Goal: Find specific page/section: Find specific page/section

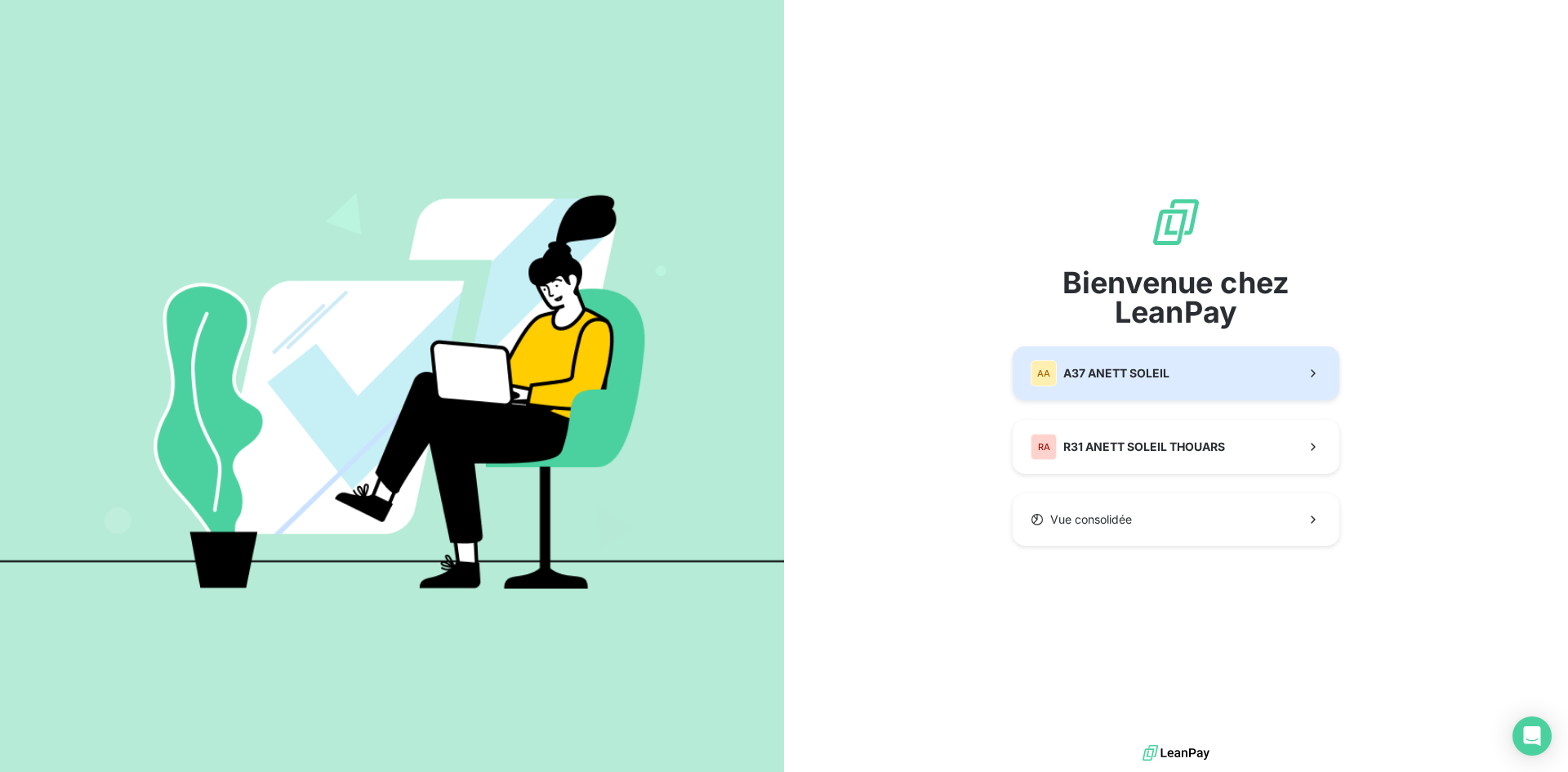
click at [1137, 376] on span "A37 ANETT SOLEIL" at bounding box center [1116, 373] width 106 height 16
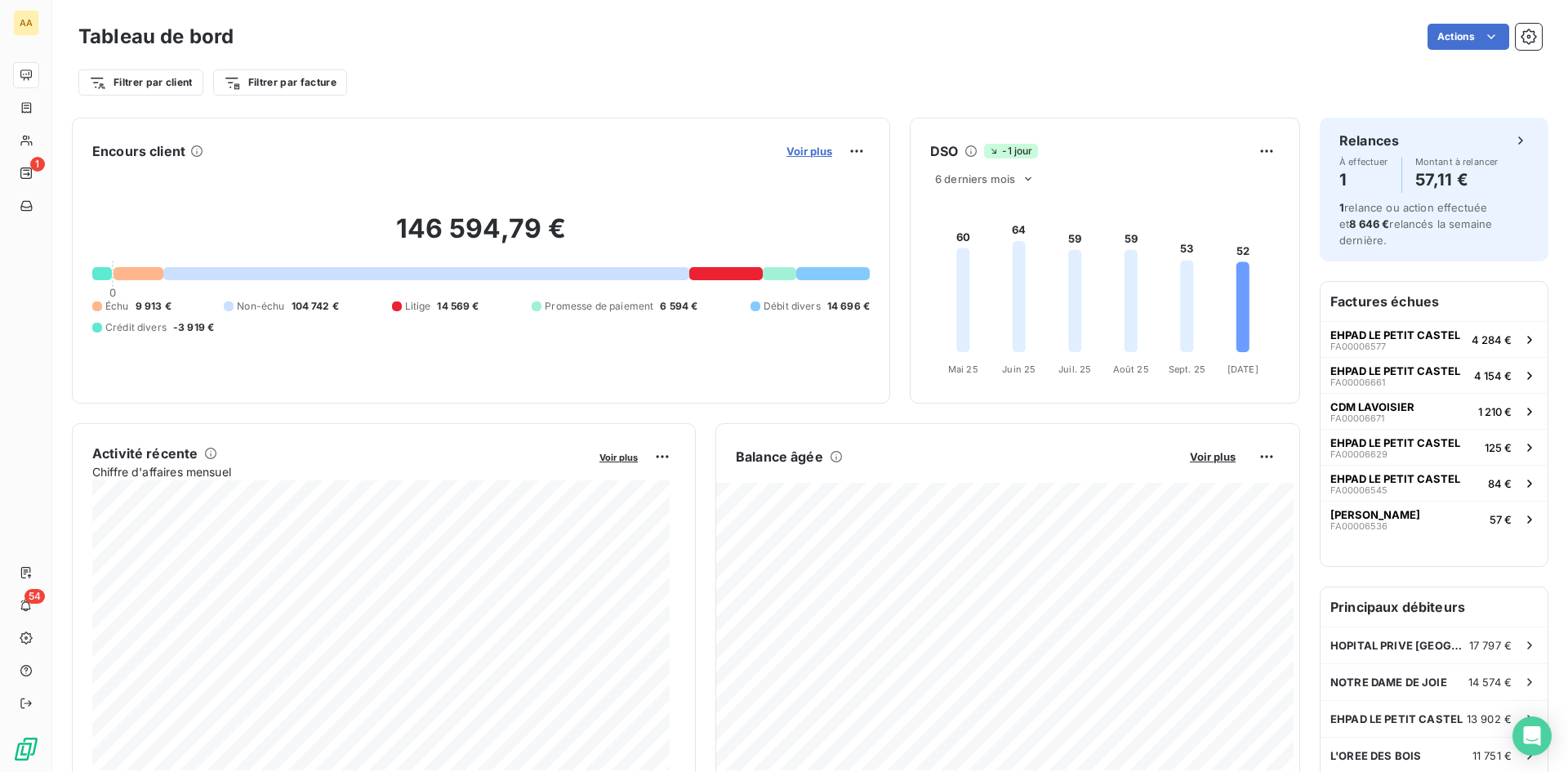
click at [793, 154] on span "Voir plus" at bounding box center [809, 151] width 46 height 13
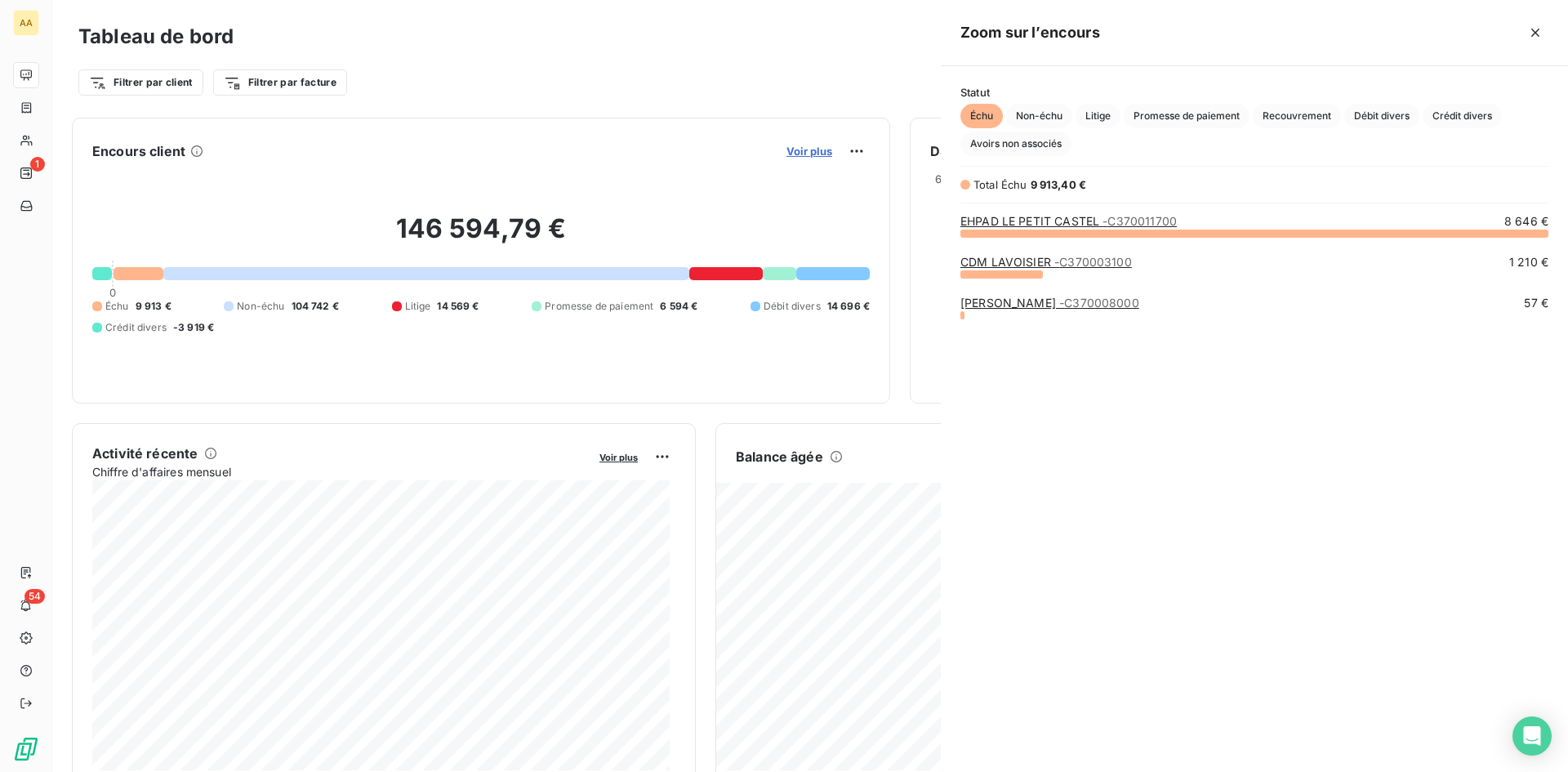
scroll to position [527, 615]
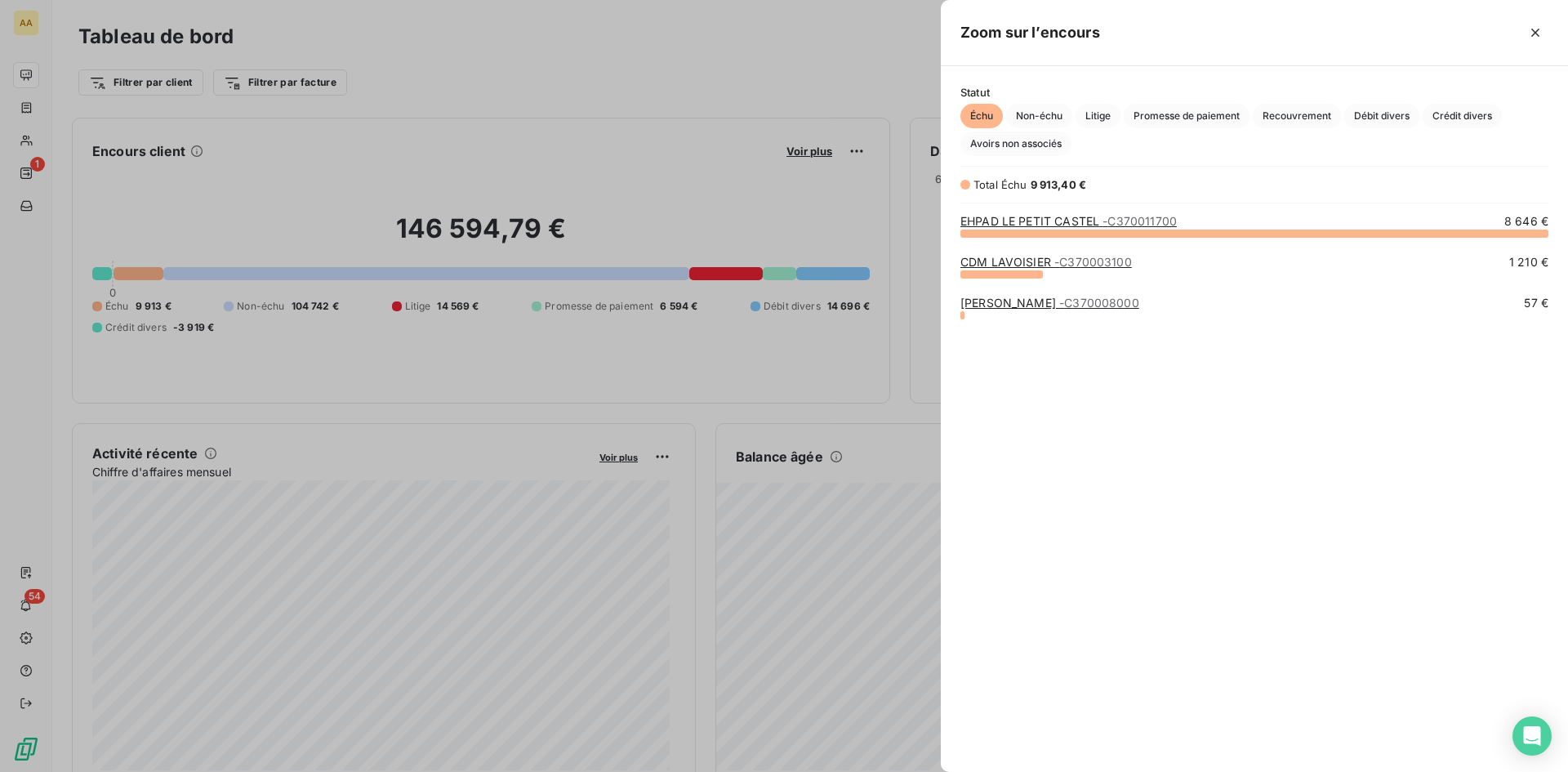
click at [800, 152] on div at bounding box center [784, 386] width 1568 height 772
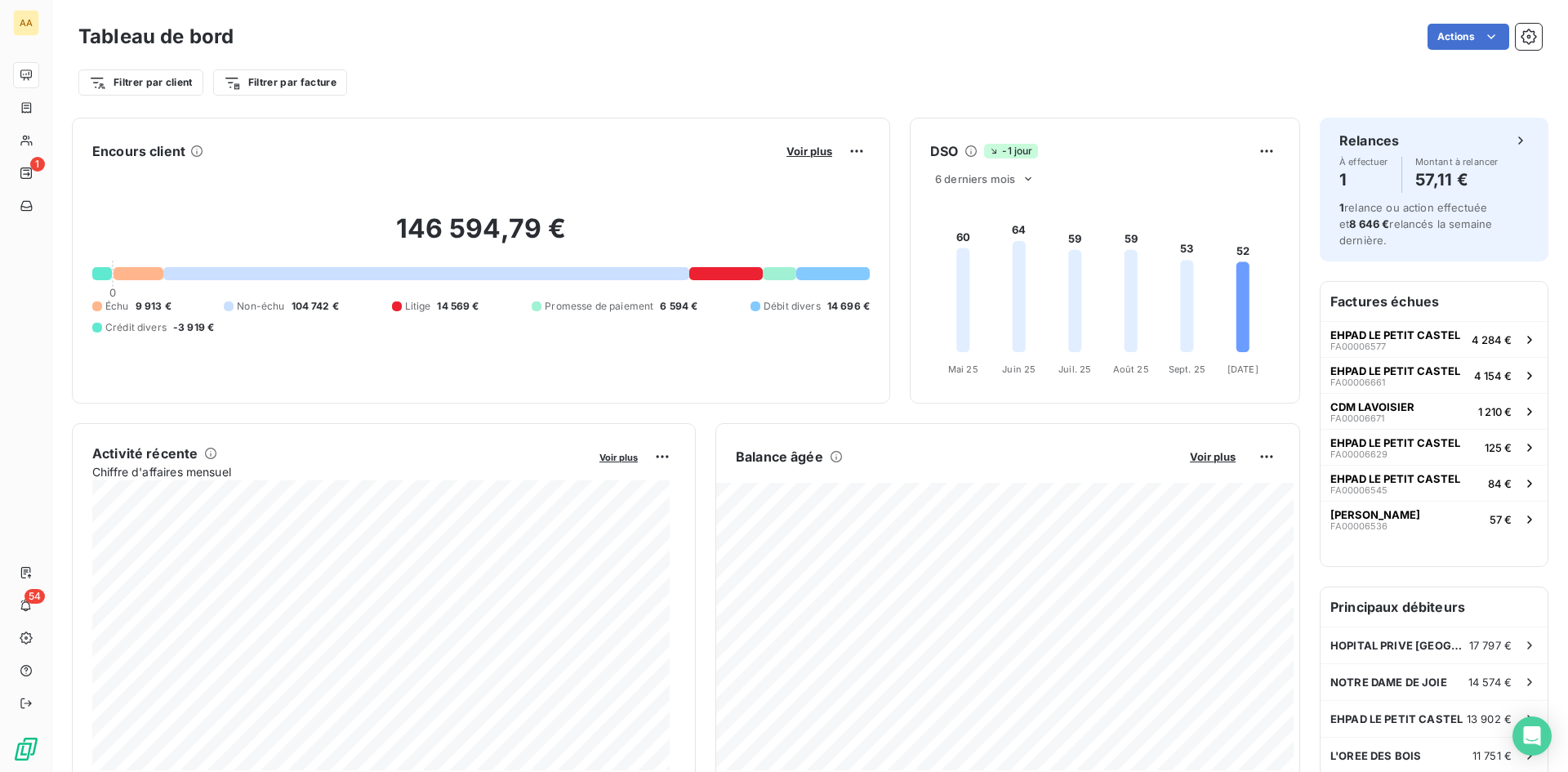
click at [800, 152] on span "Voir plus" at bounding box center [809, 151] width 46 height 13
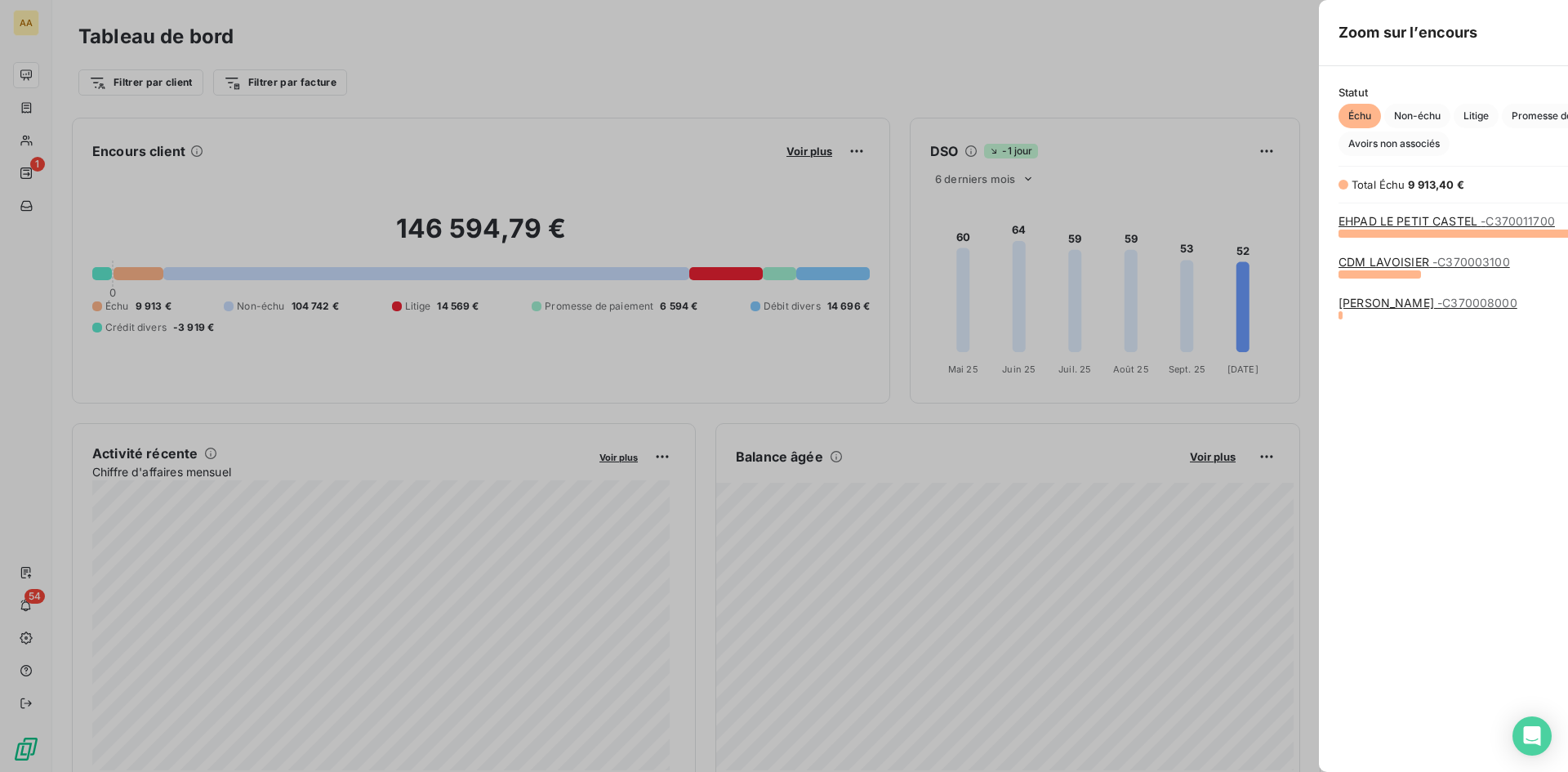
scroll to position [760, 615]
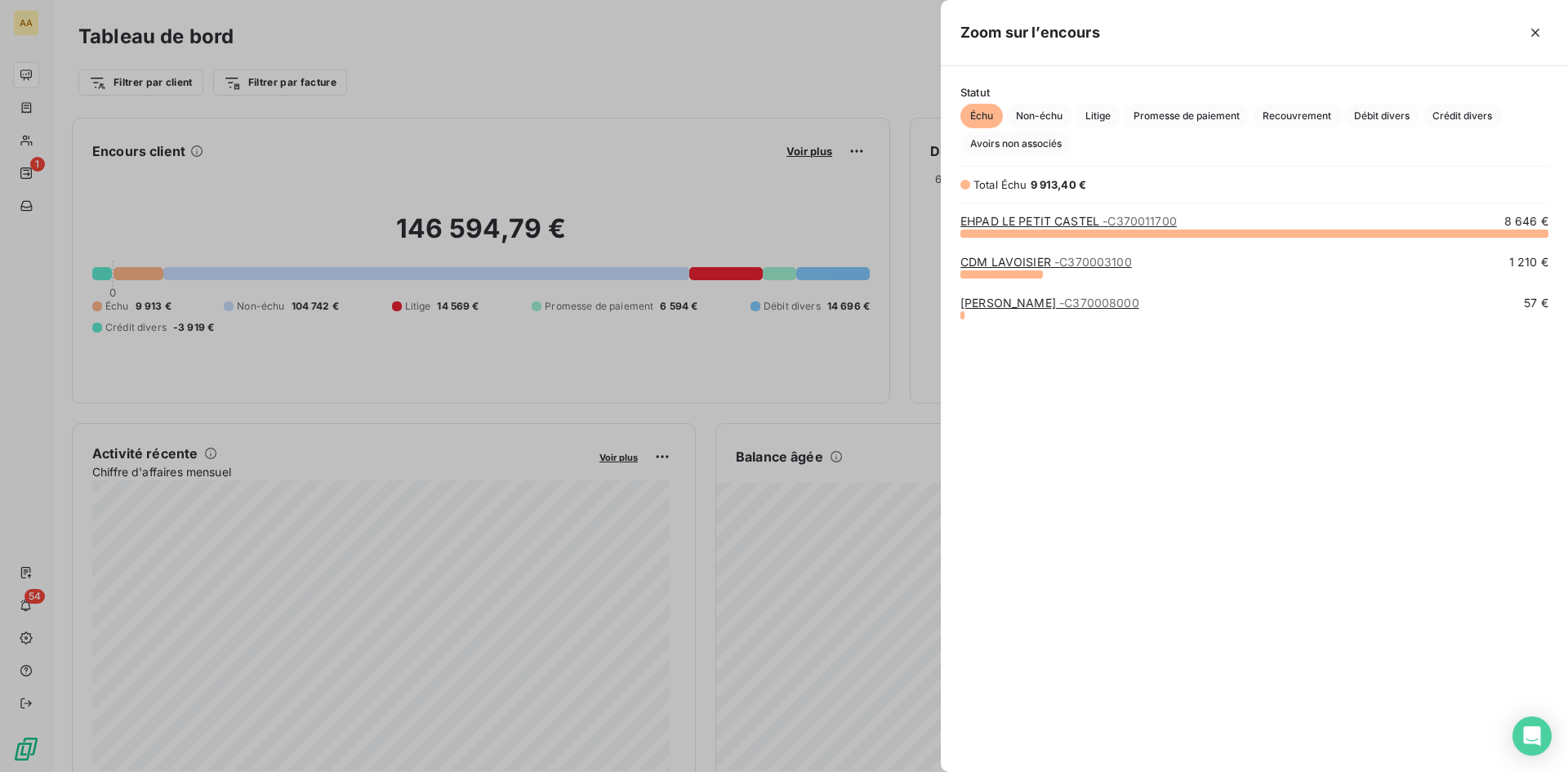
click at [800, 152] on div at bounding box center [784, 386] width 1568 height 772
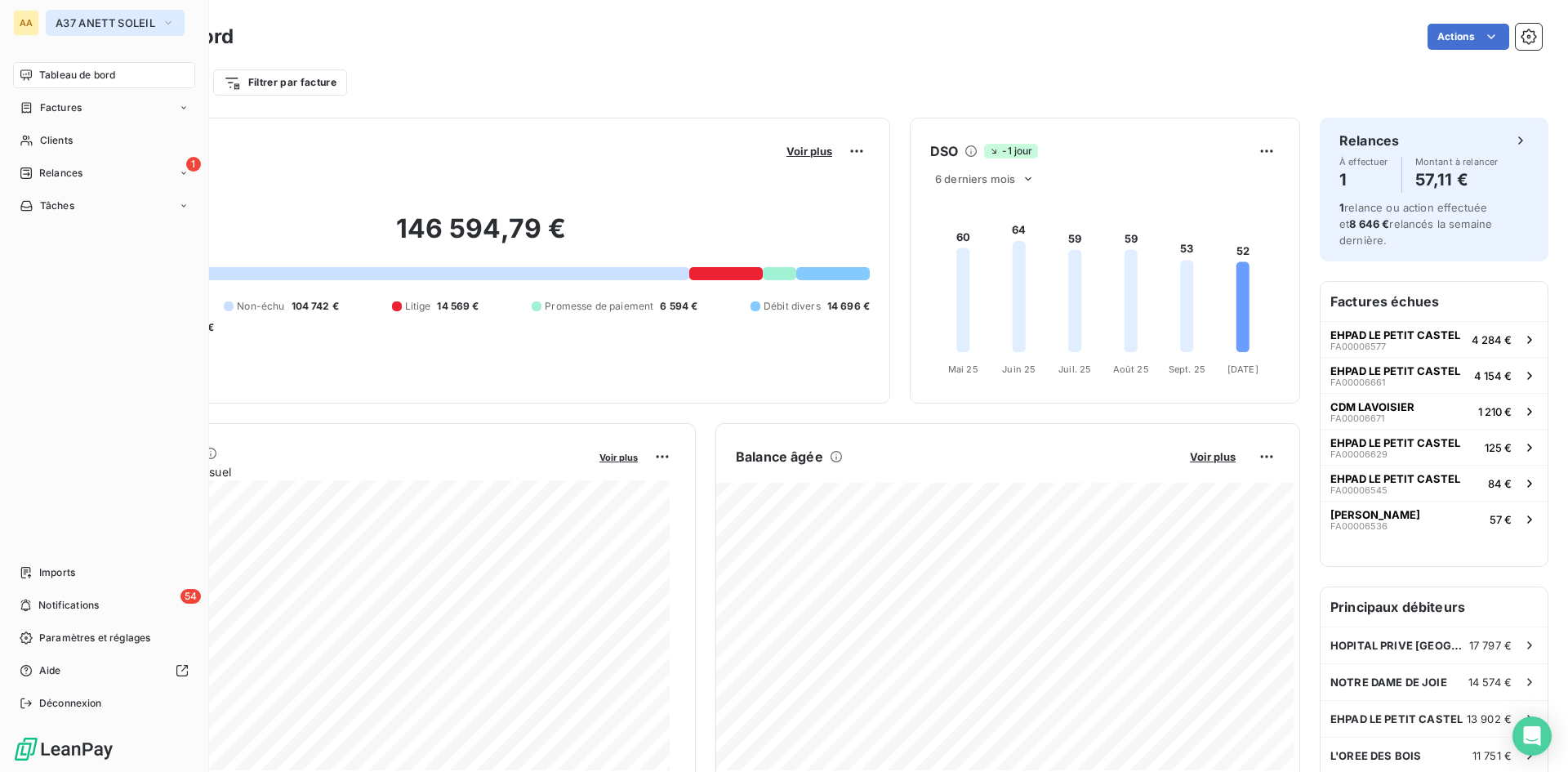
click at [172, 22] on icon "button" at bounding box center [168, 22] width 13 height 16
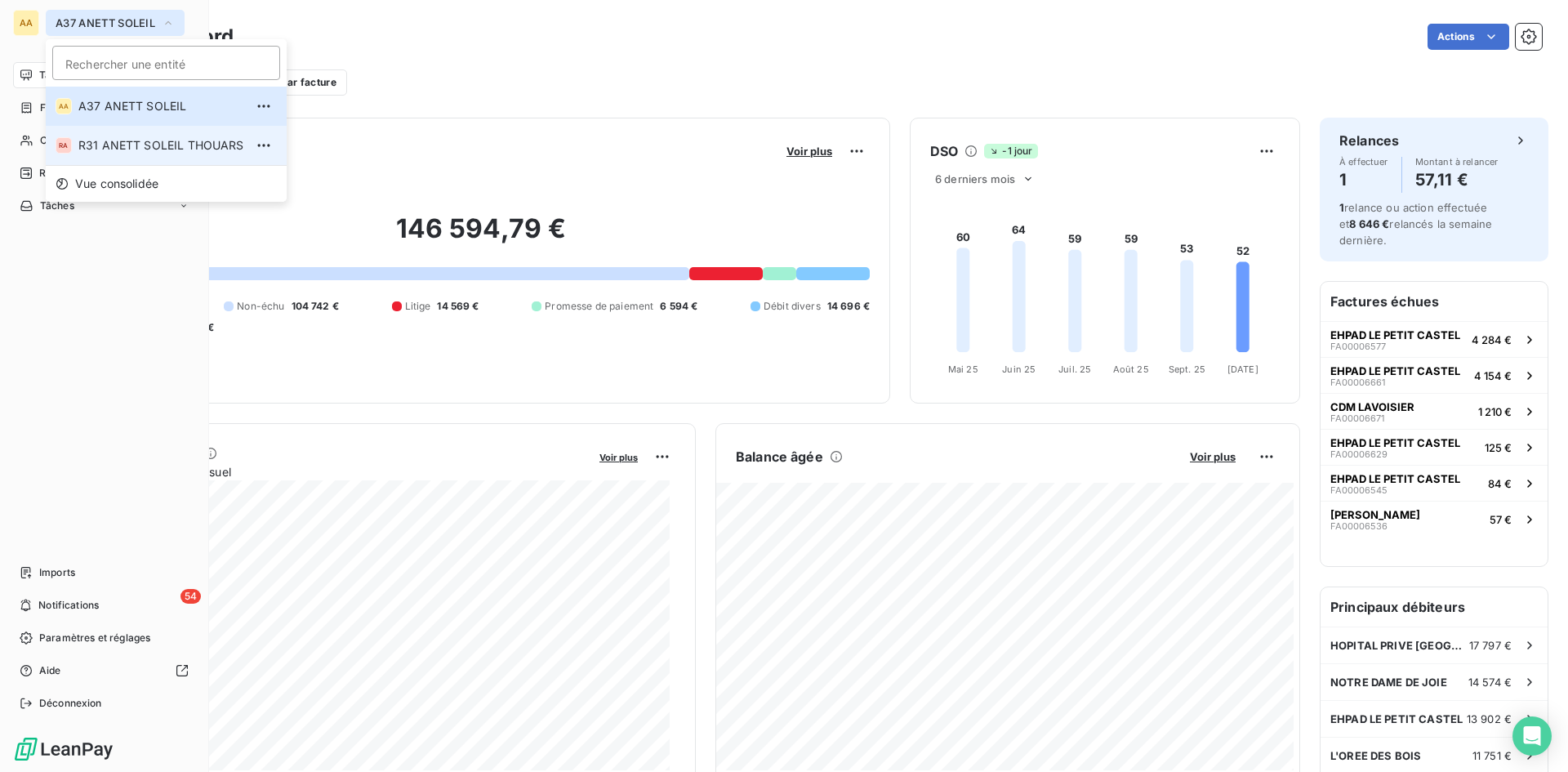
click at [146, 147] on span "R31 ANETT SOLEIL THOUARS" at bounding box center [161, 145] width 166 height 16
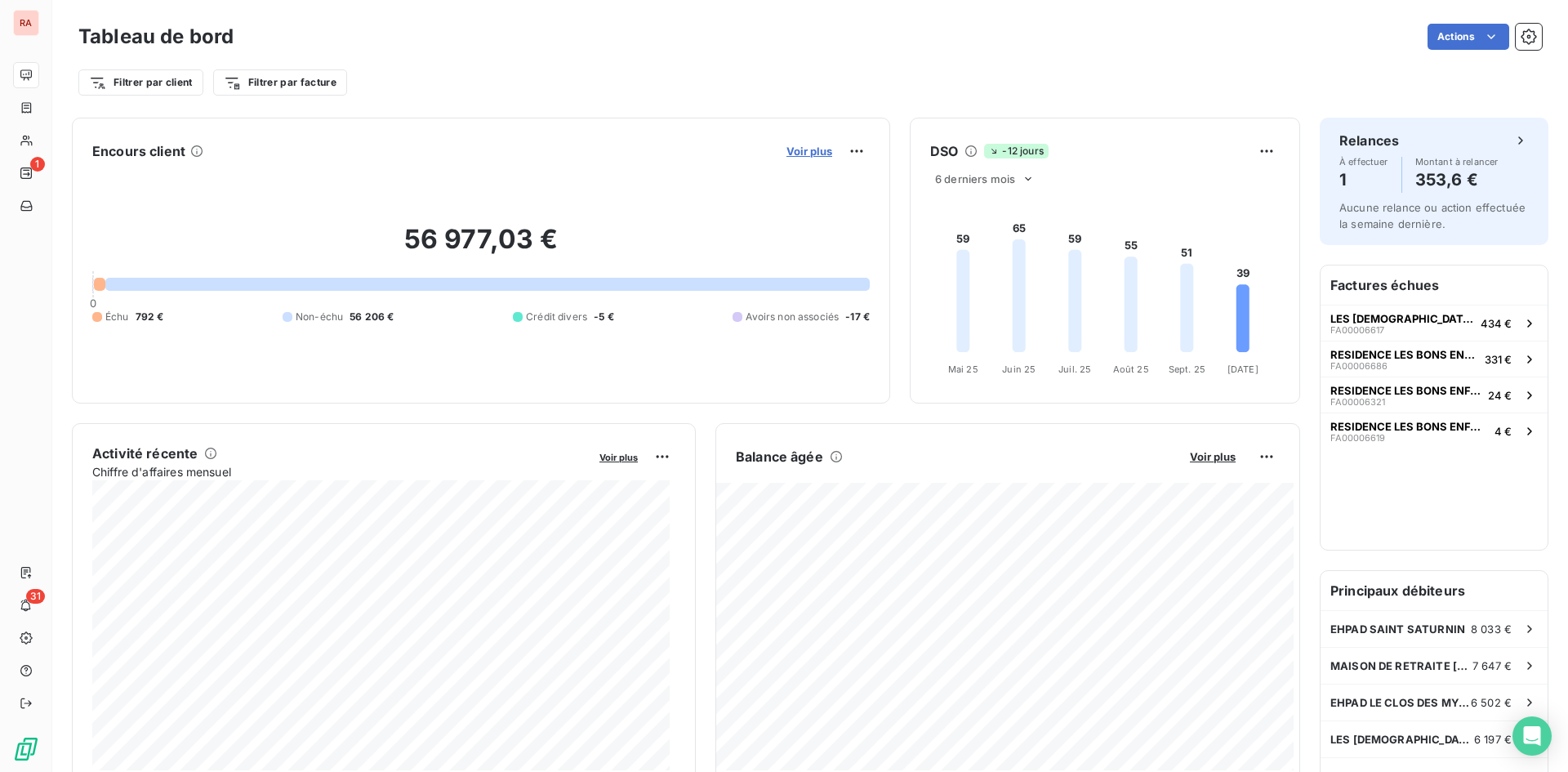
click at [804, 153] on span "Voir plus" at bounding box center [809, 151] width 46 height 13
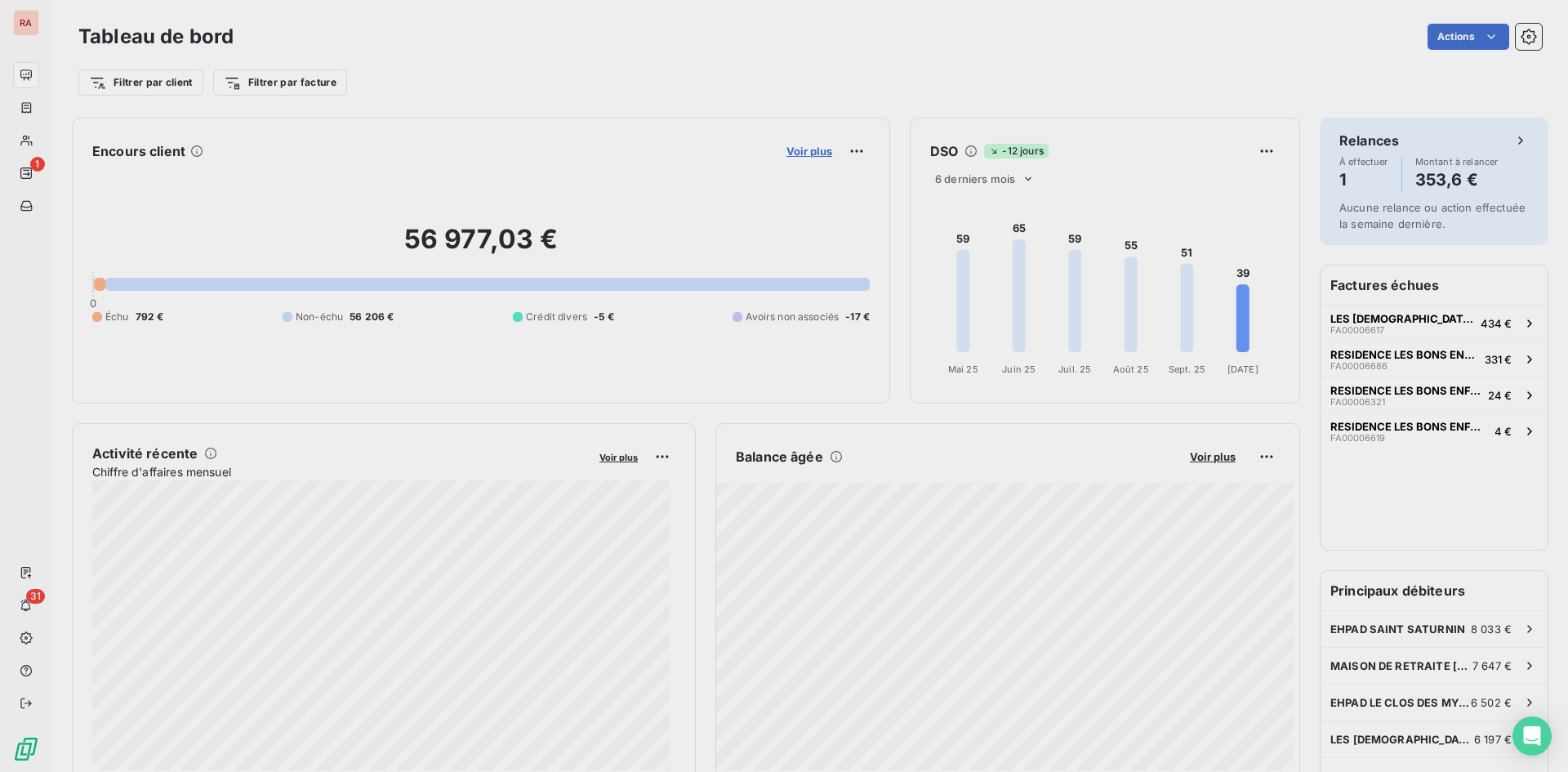
scroll to position [13, 13]
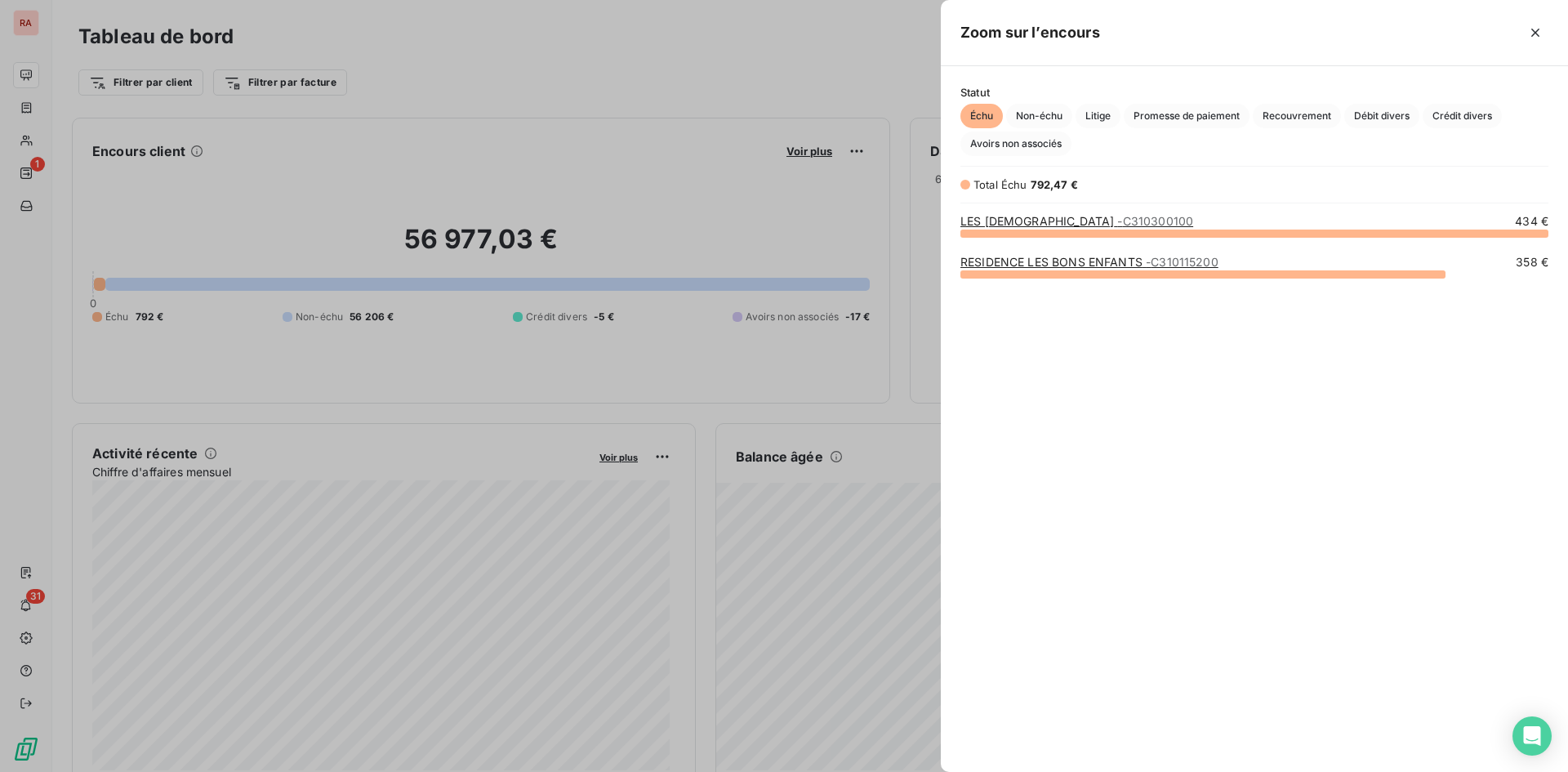
click at [1038, 262] on link "RESIDENCE LES BONS ENFANTS - C310115200" at bounding box center [1089, 261] width 258 height 14
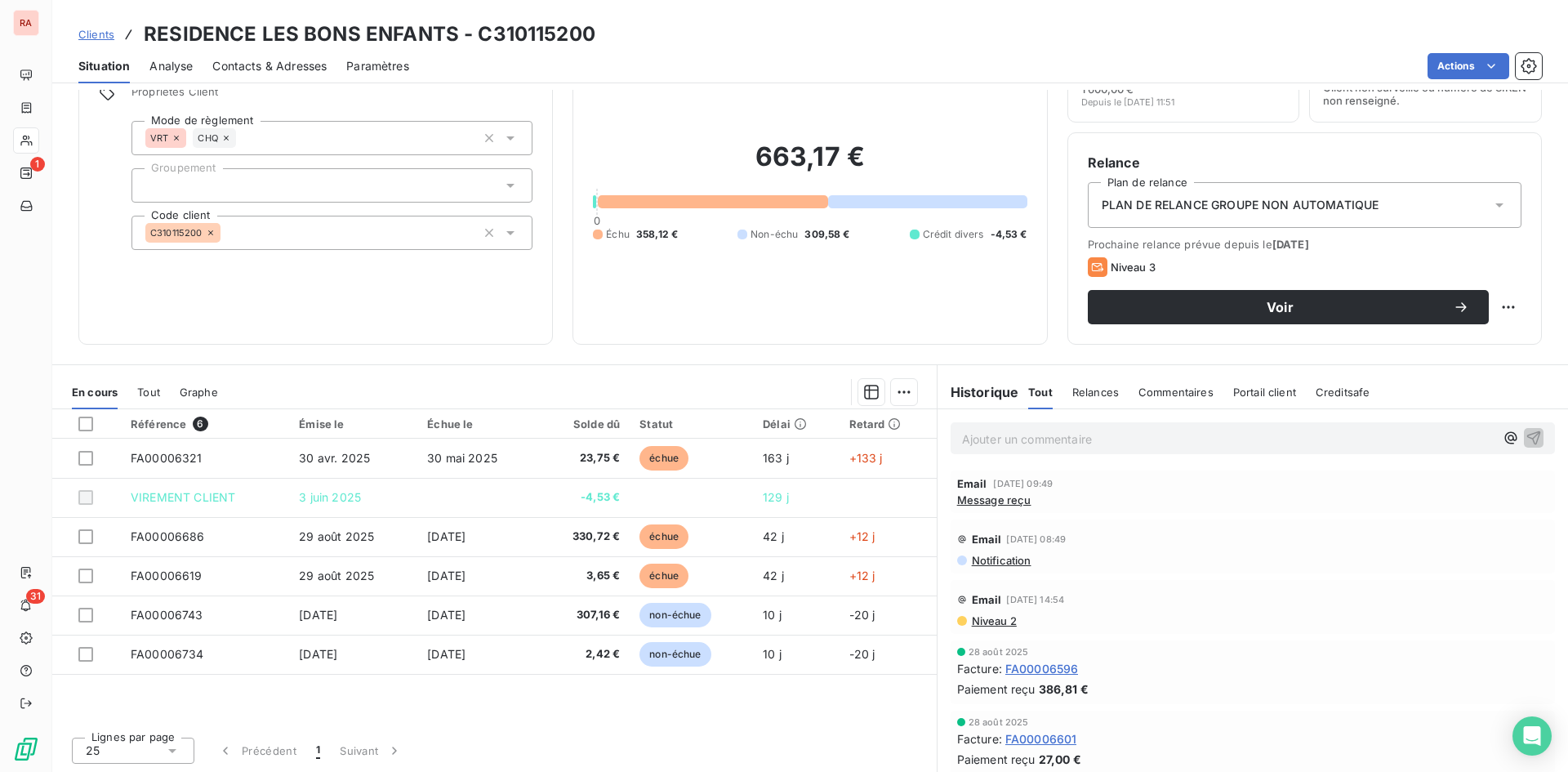
scroll to position [83, 0]
click at [282, 66] on span "Contacts & Adresses" at bounding box center [269, 66] width 115 height 16
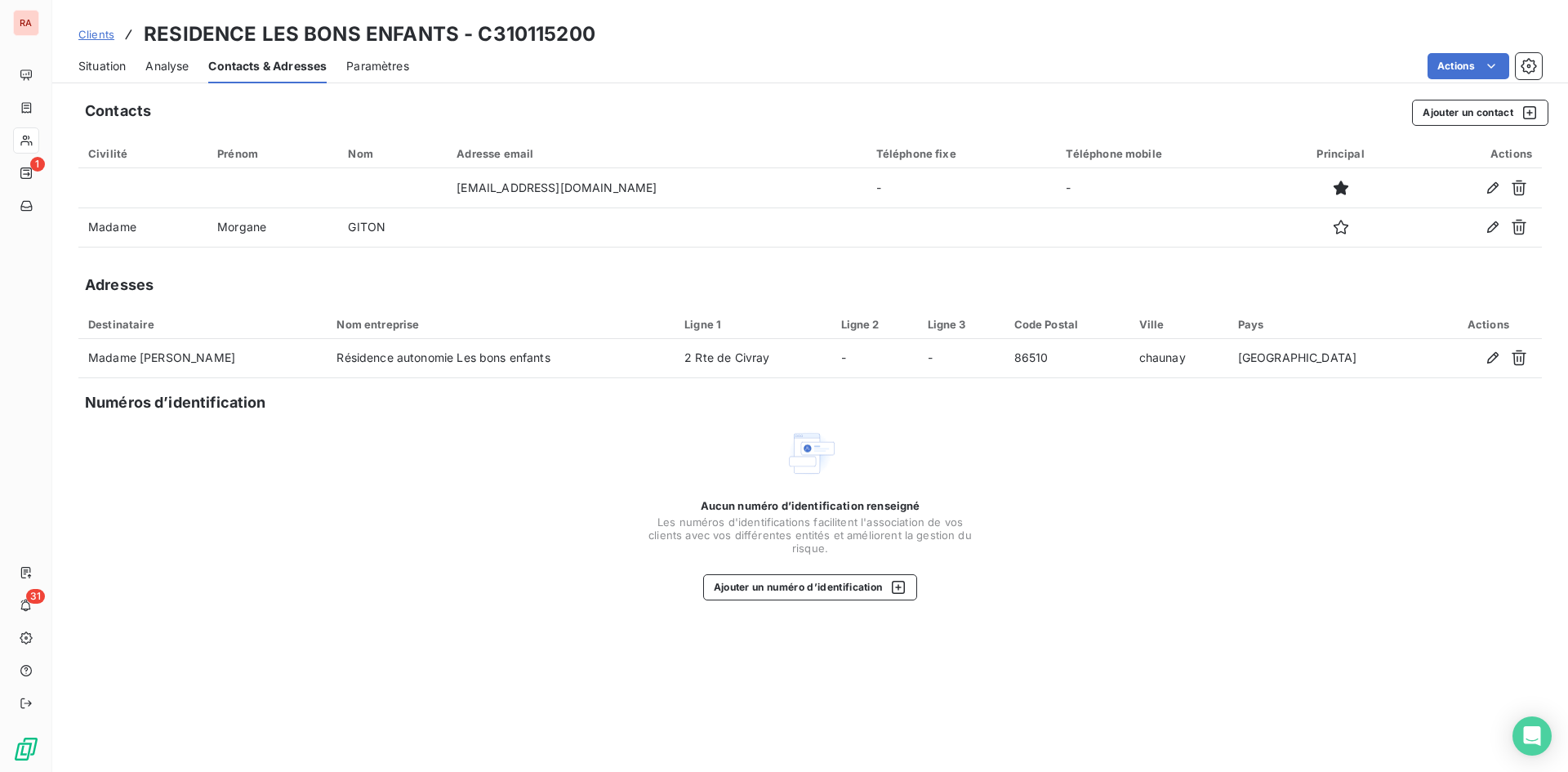
click at [97, 64] on span "Situation" at bounding box center [102, 66] width 47 height 16
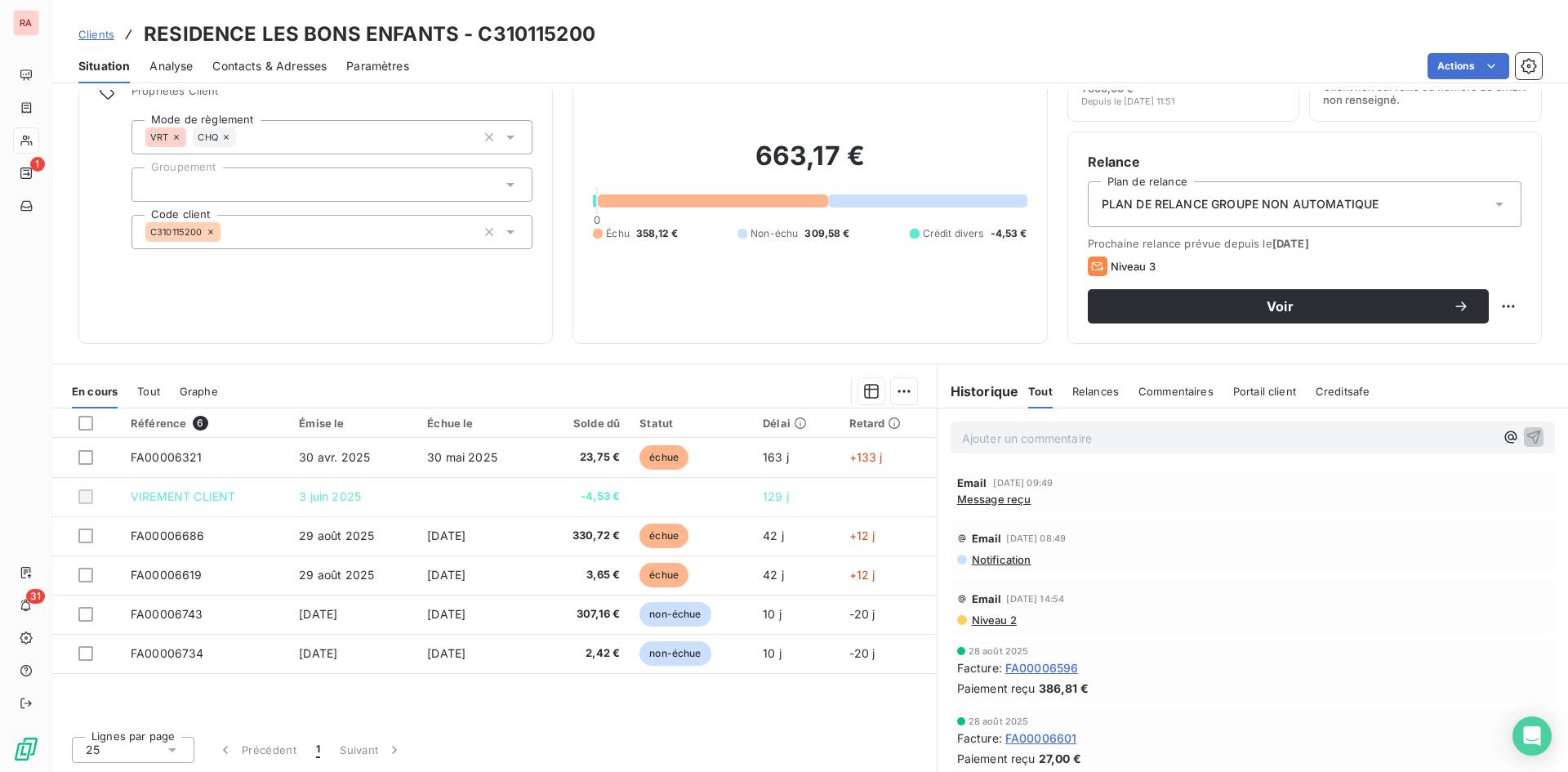
click at [987, 562] on span "Notification" at bounding box center [1000, 559] width 61 height 13
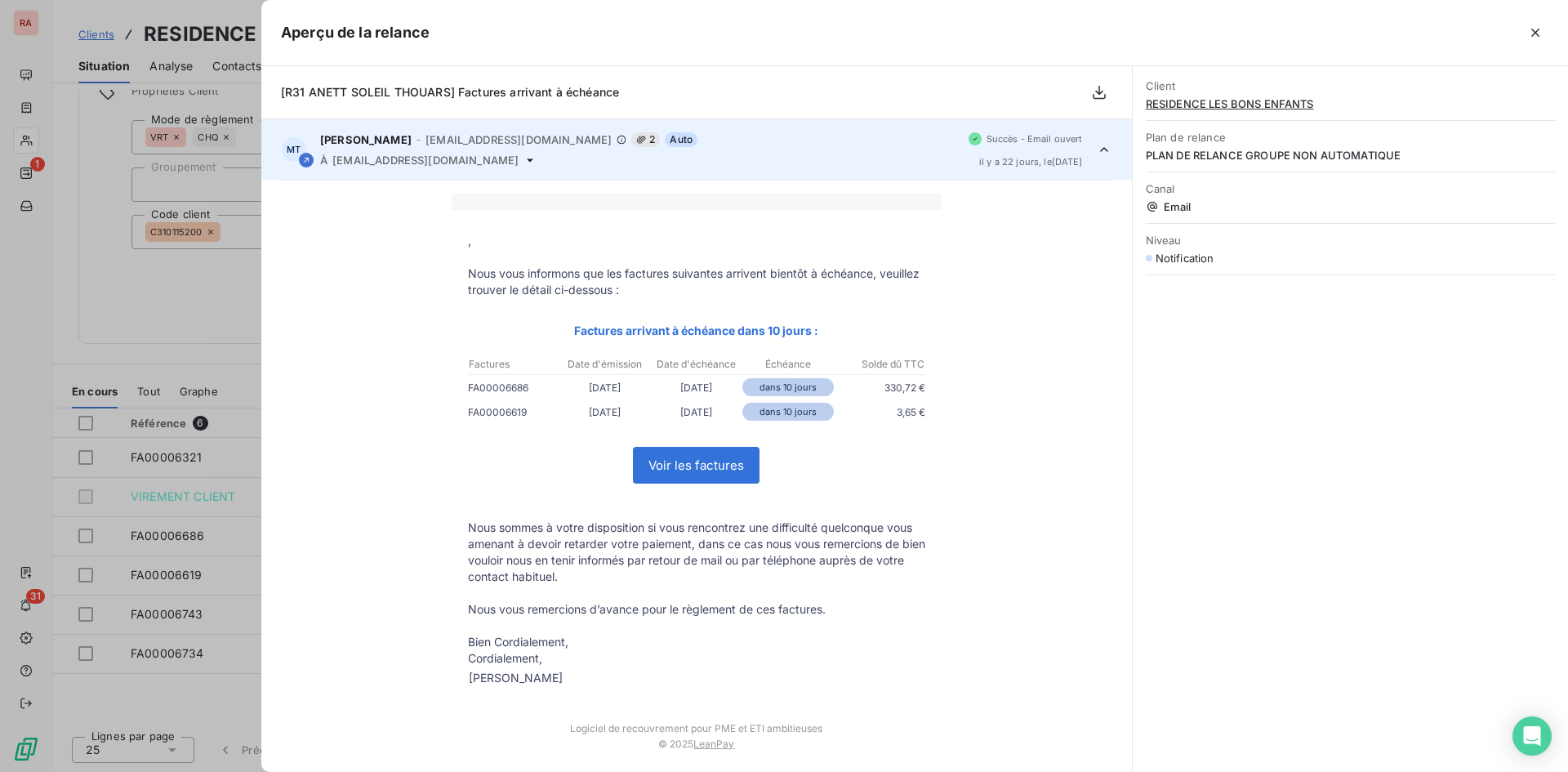
drag, startPoint x: 679, startPoint y: 20, endPoint x: 944, endPoint y: 32, distance: 265.3
click at [944, 32] on div at bounding box center [988, 33] width 1119 height 26
click at [1534, 28] on icon "button" at bounding box center [1535, 32] width 16 height 16
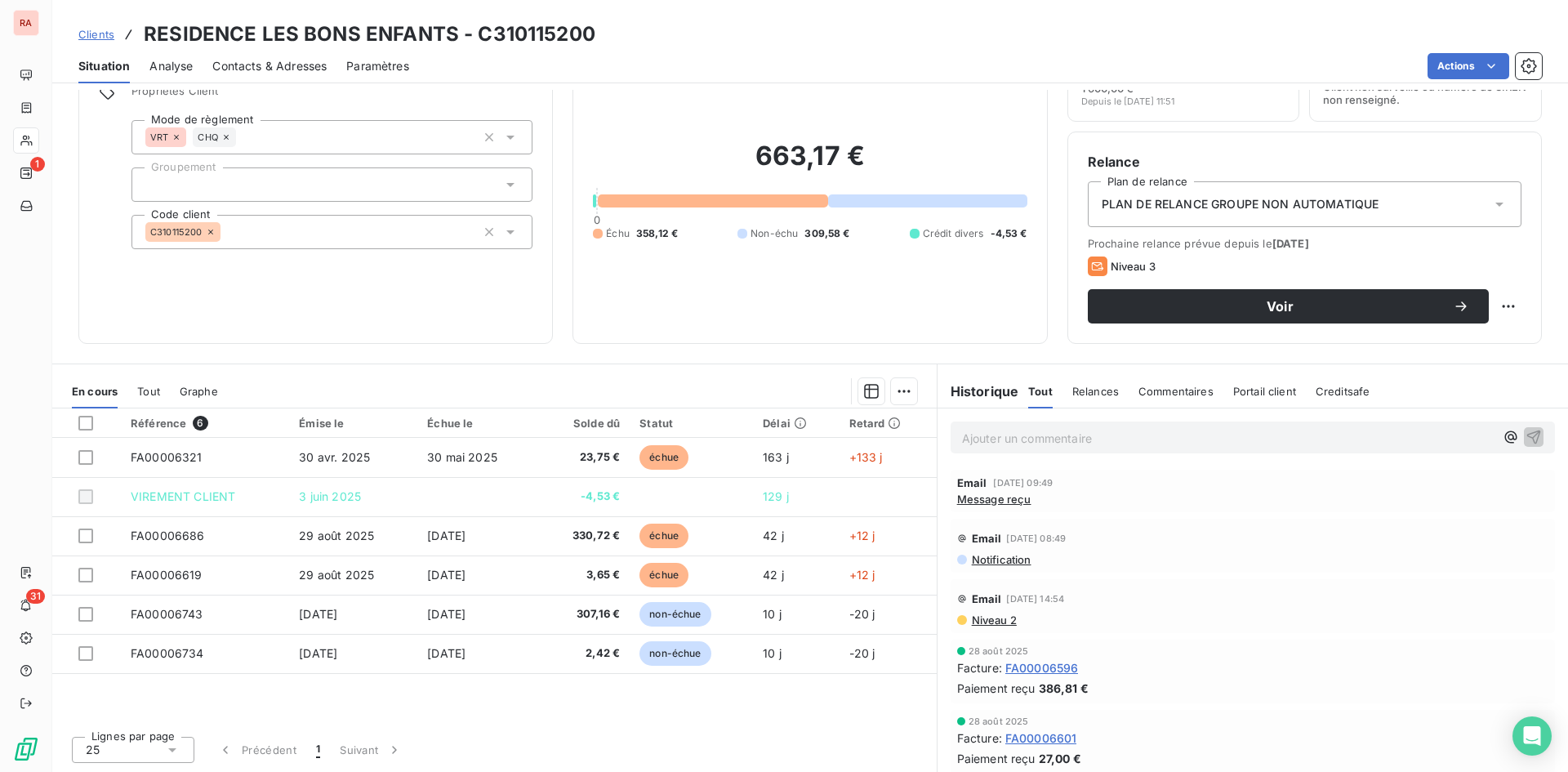
click at [995, 562] on span "Notification" at bounding box center [1000, 559] width 61 height 13
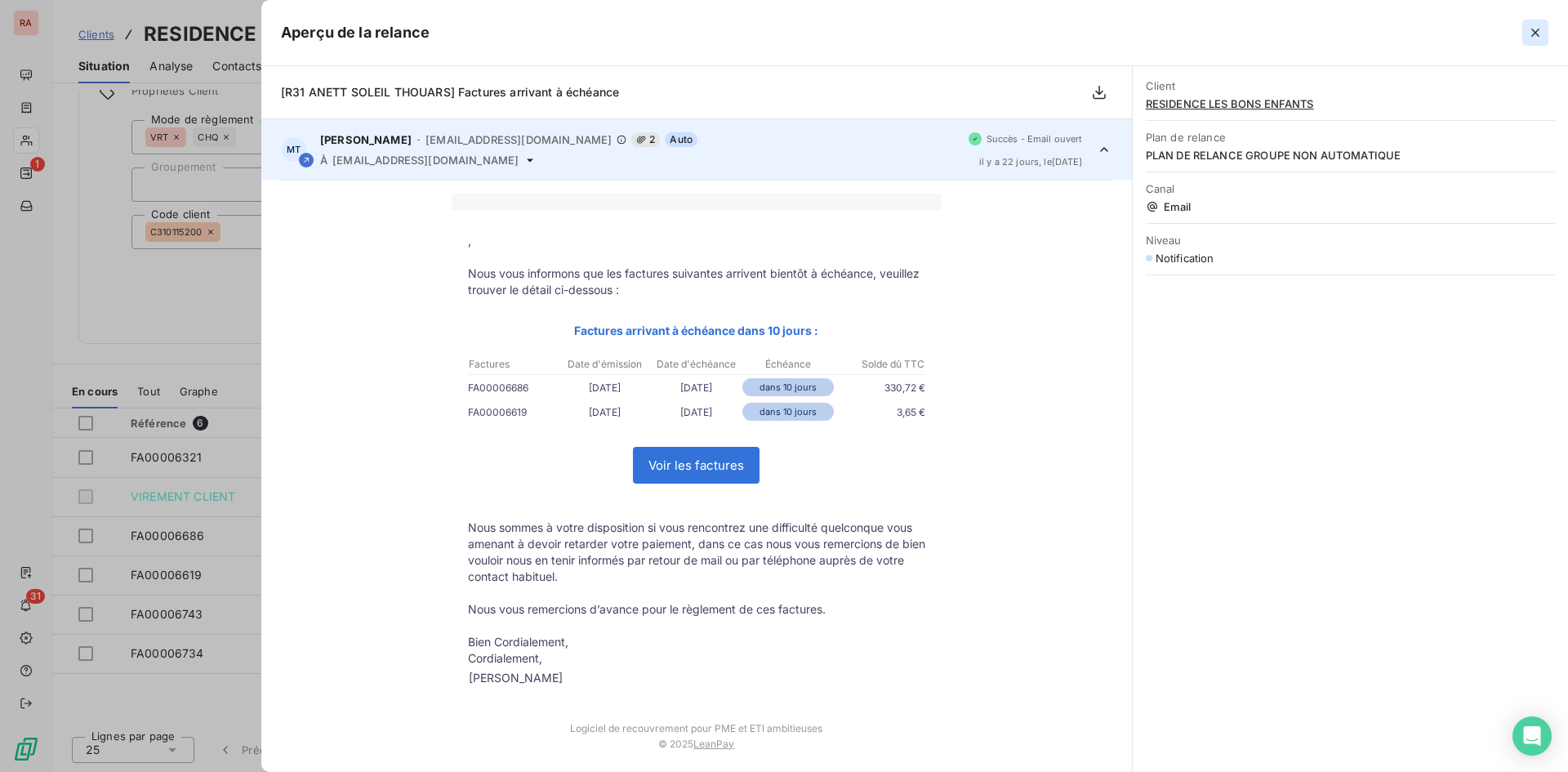
click at [1538, 33] on icon "button" at bounding box center [1535, 32] width 16 height 16
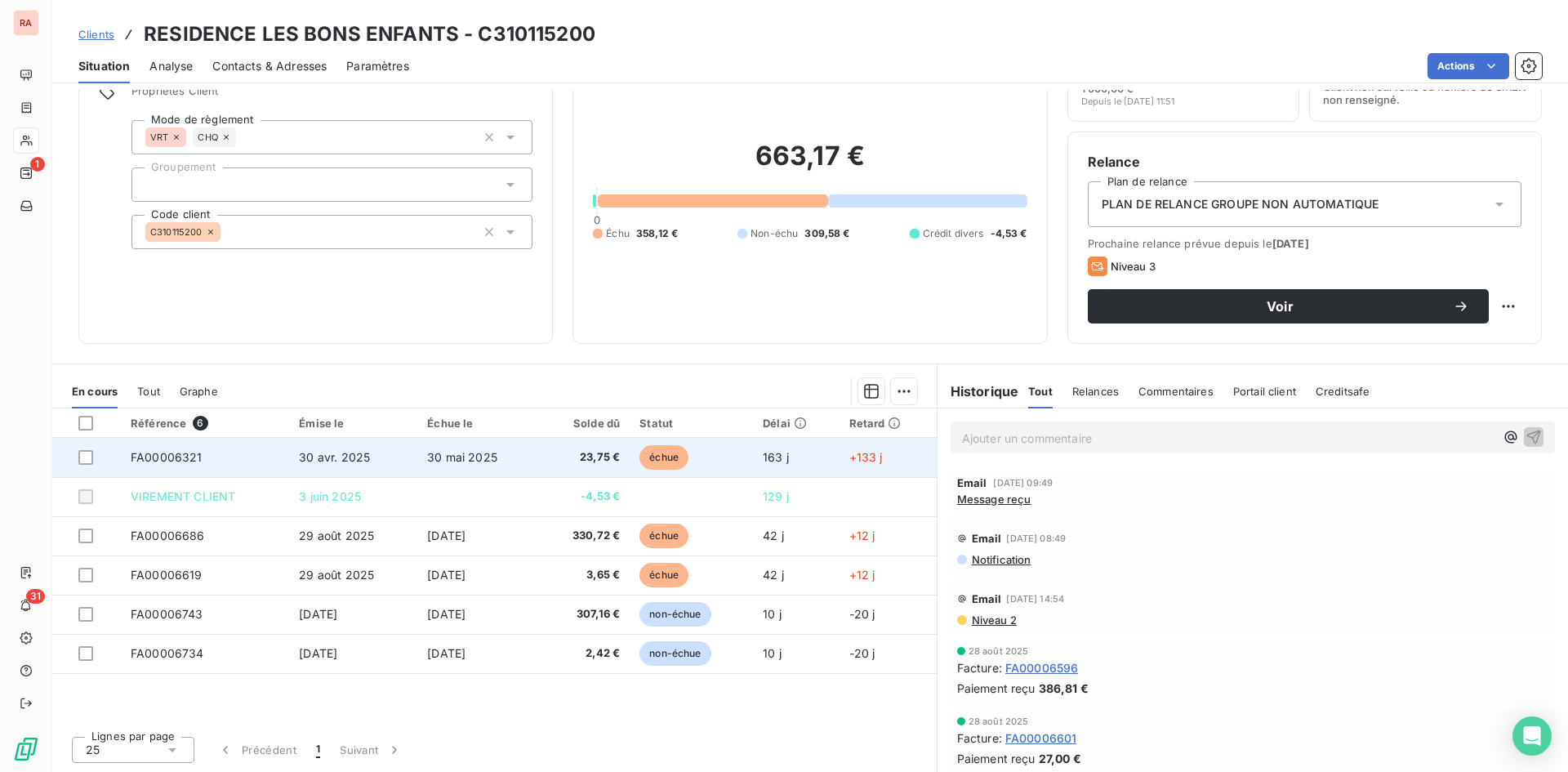
click at [612, 455] on span "23,75 €" at bounding box center [584, 457] width 71 height 16
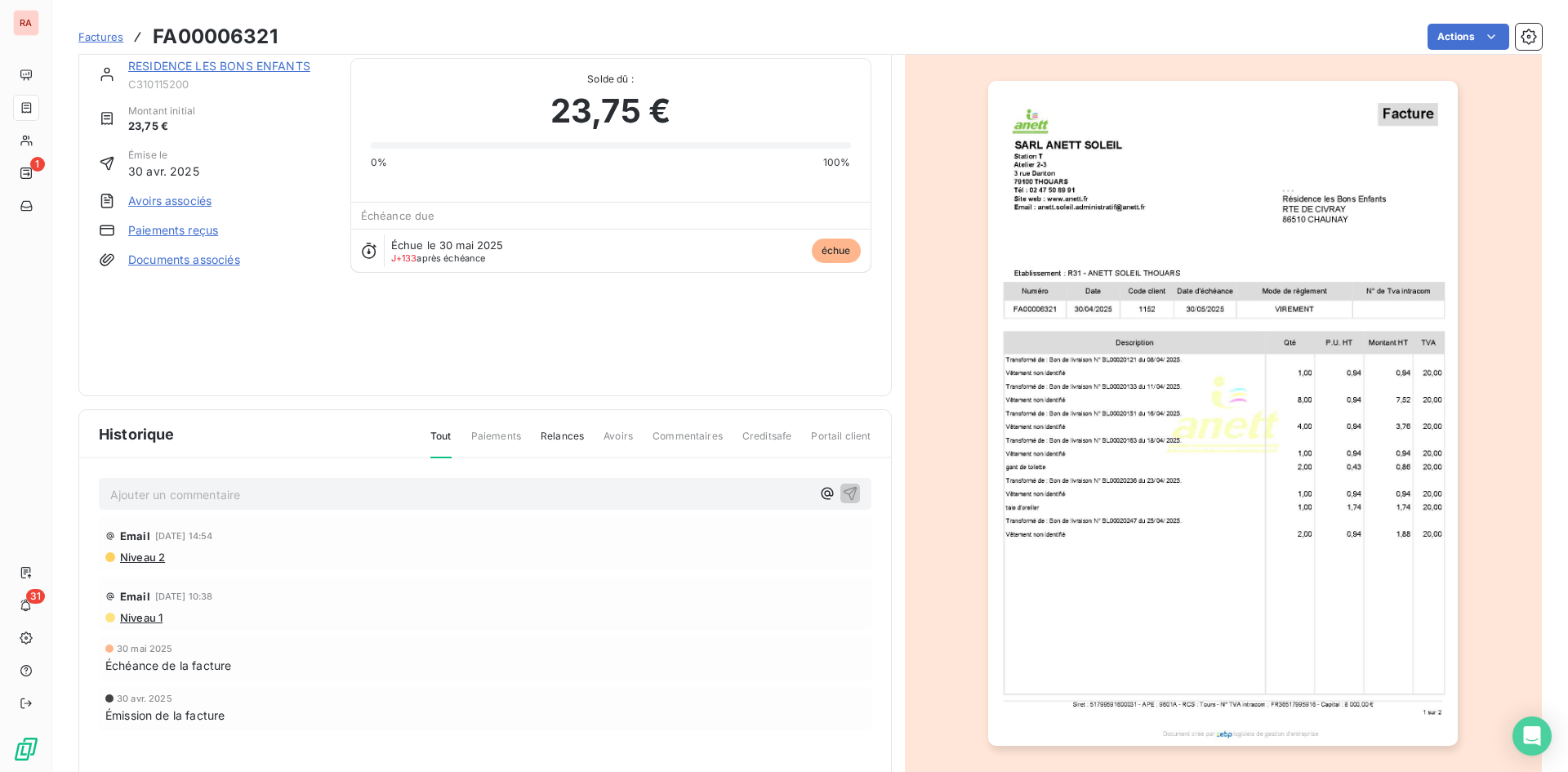
scroll to position [70, 0]
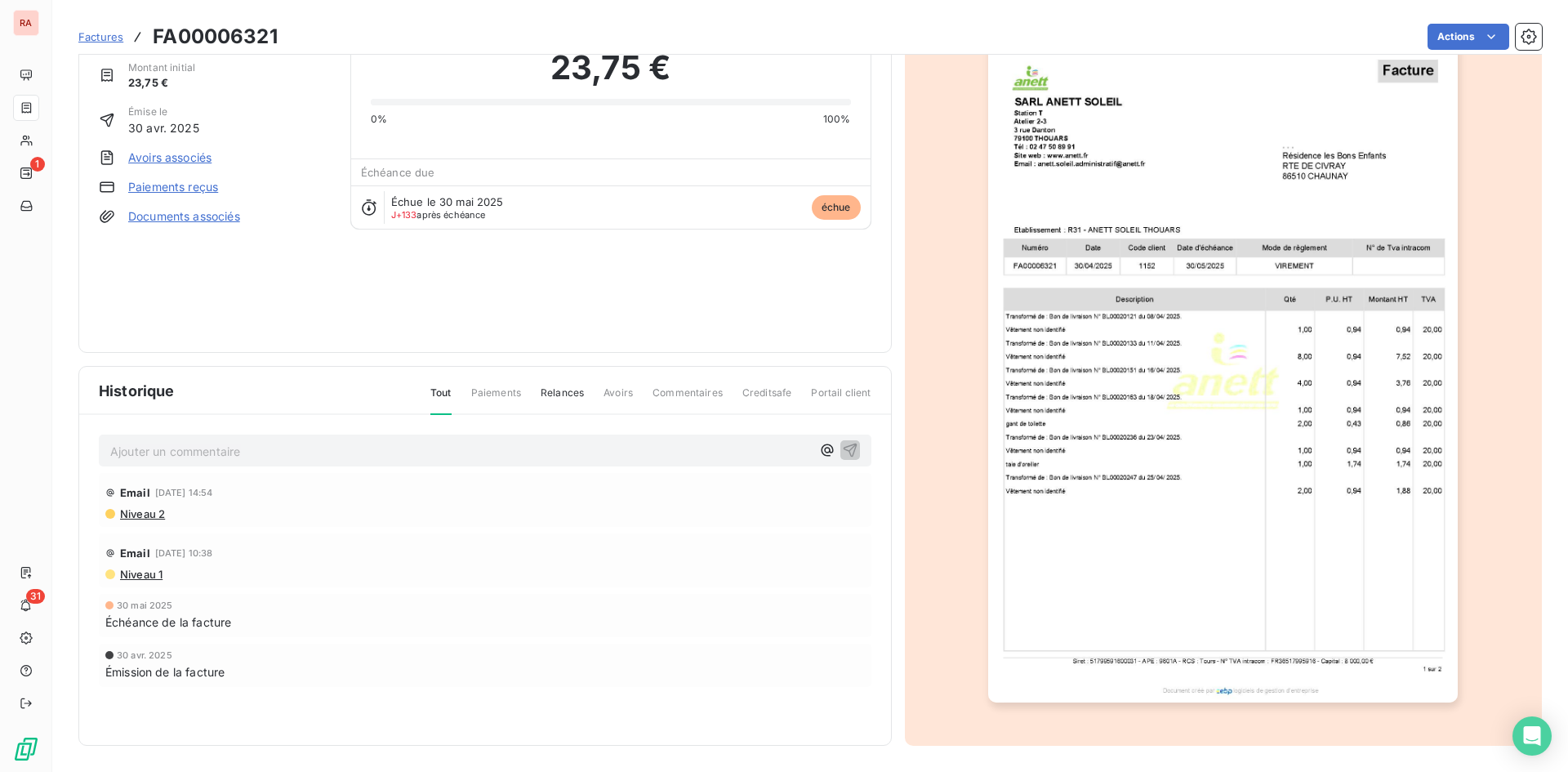
click at [1220, 648] on img "button" at bounding box center [1223, 370] width 470 height 665
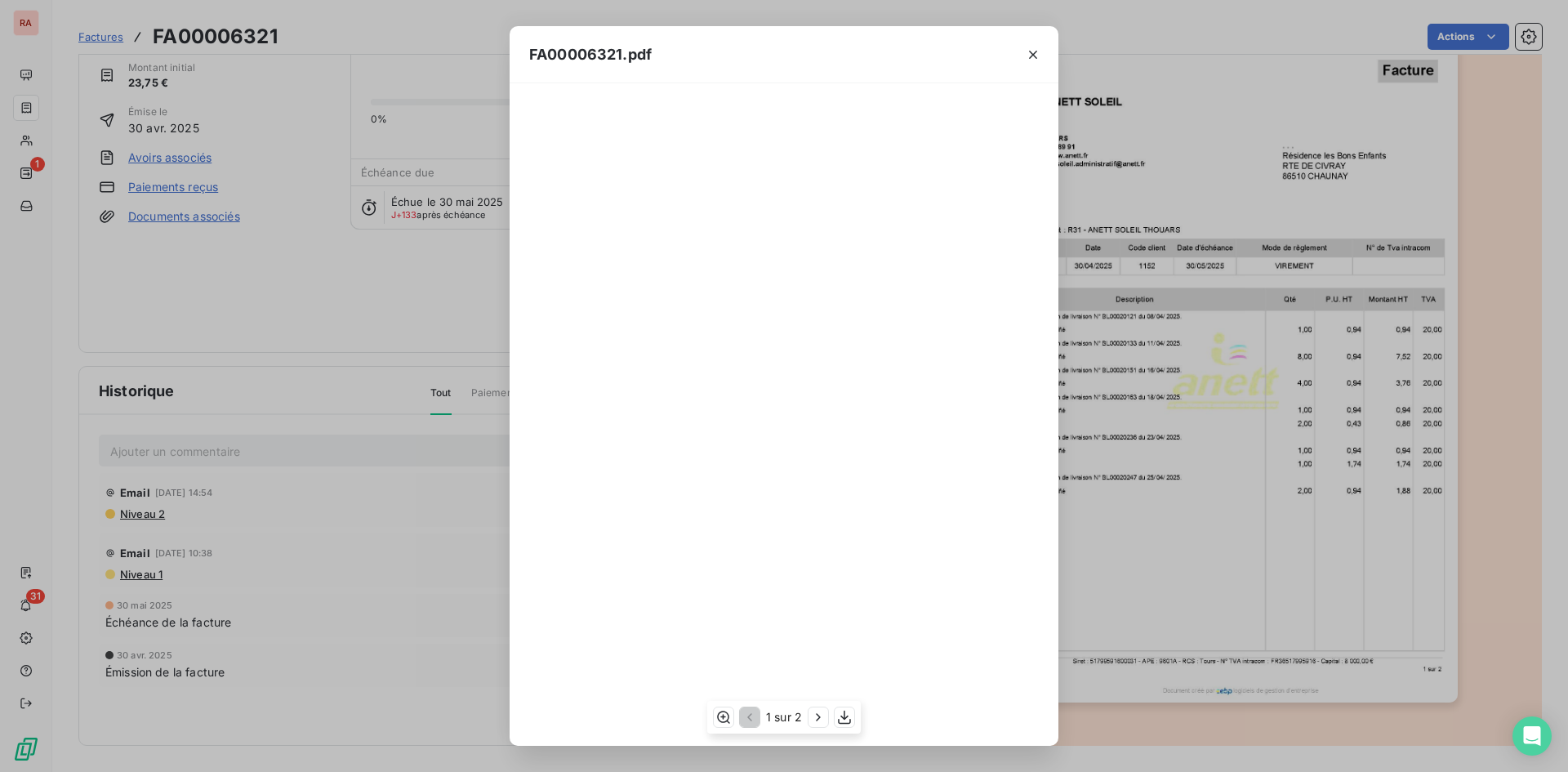
scroll to position [607, 0]
click at [1030, 54] on icon "button" at bounding box center [1032, 54] width 16 height 16
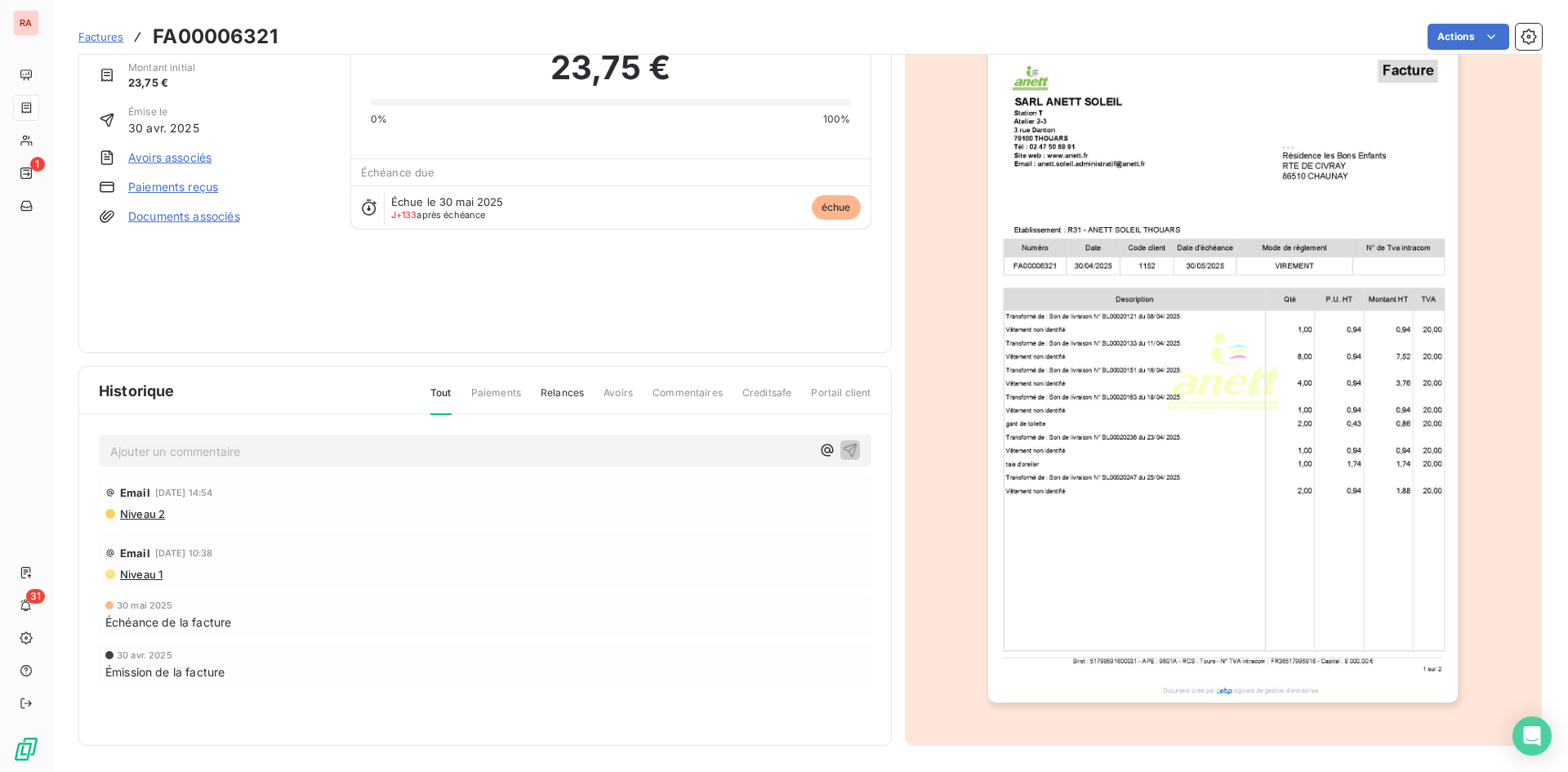
click at [102, 32] on span "Factures" at bounding box center [101, 36] width 45 height 13
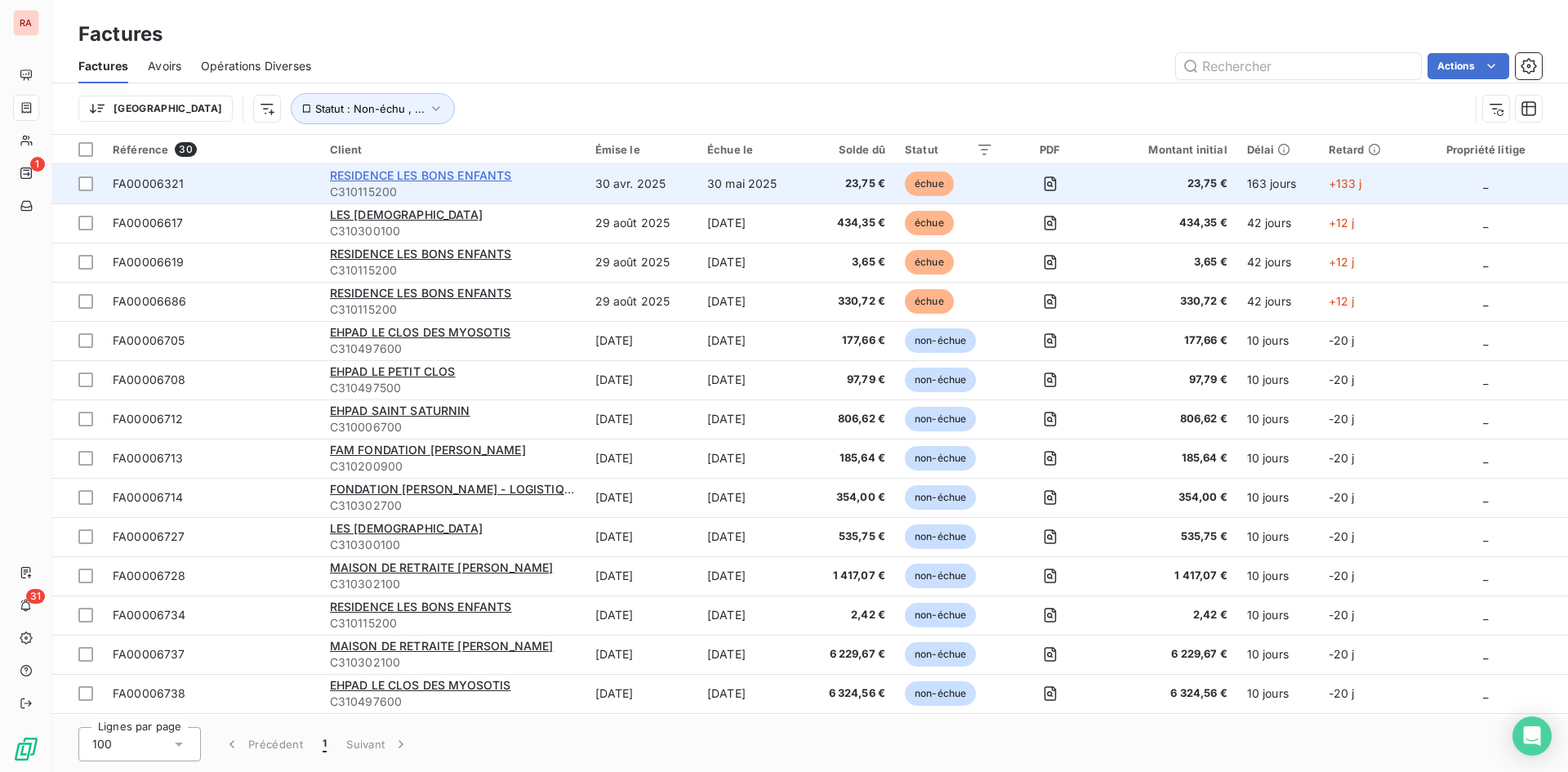
click at [420, 173] on span "RESIDENCE LES BONS ENFANTS" at bounding box center [421, 175] width 182 height 14
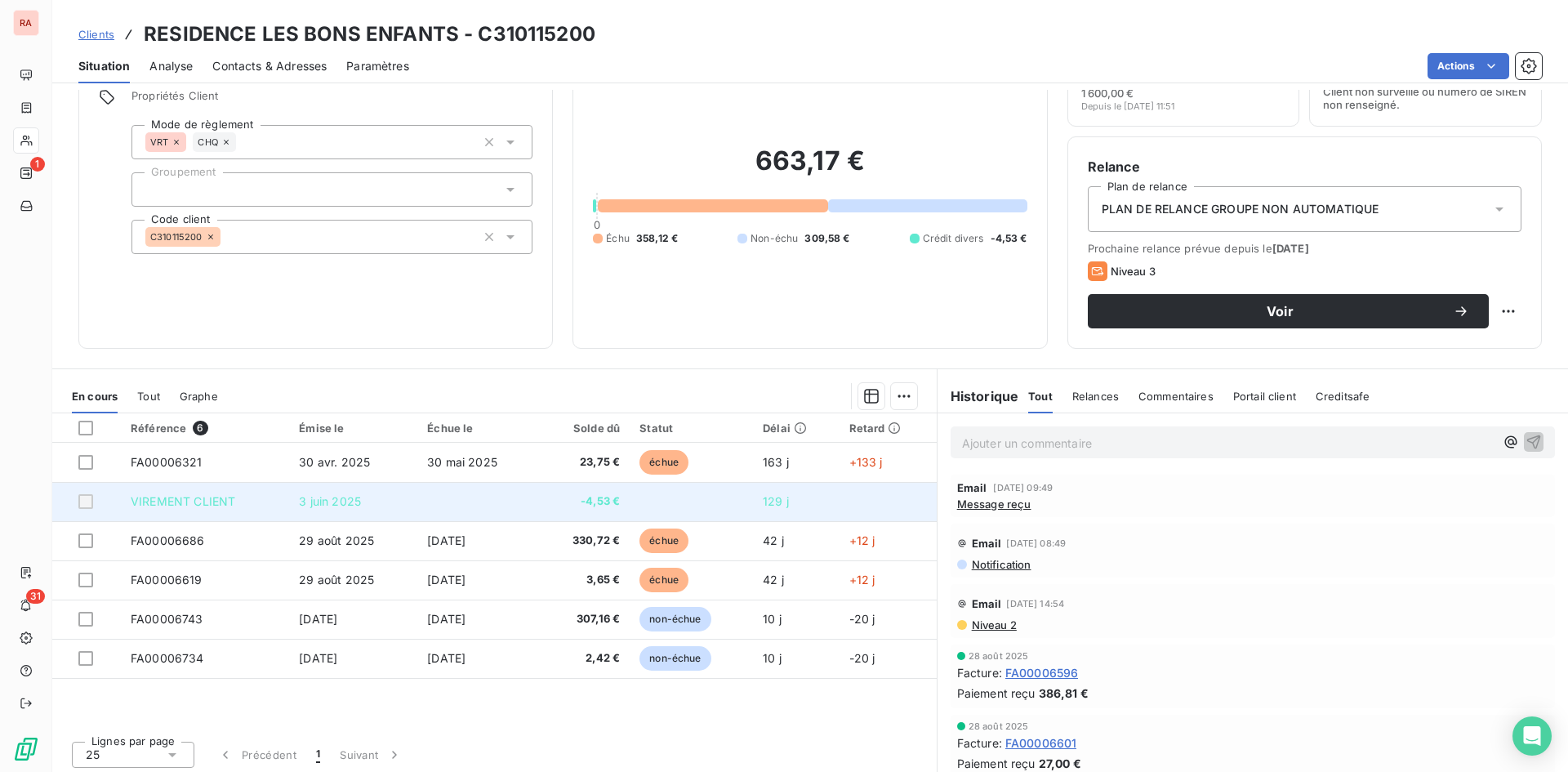
scroll to position [83, 0]
